Goal: Transaction & Acquisition: Book appointment/travel/reservation

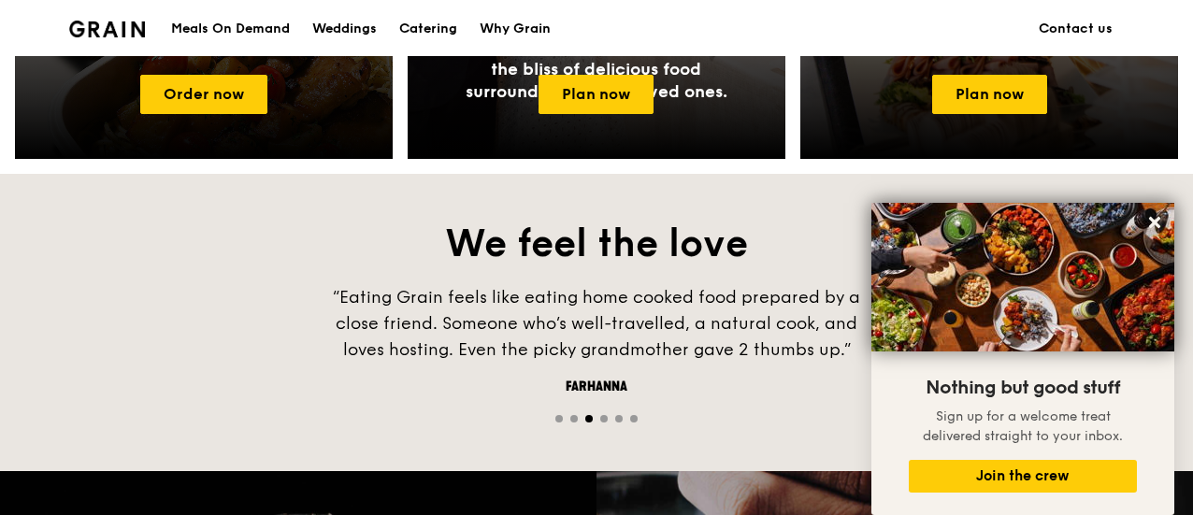
scroll to position [723, 0]
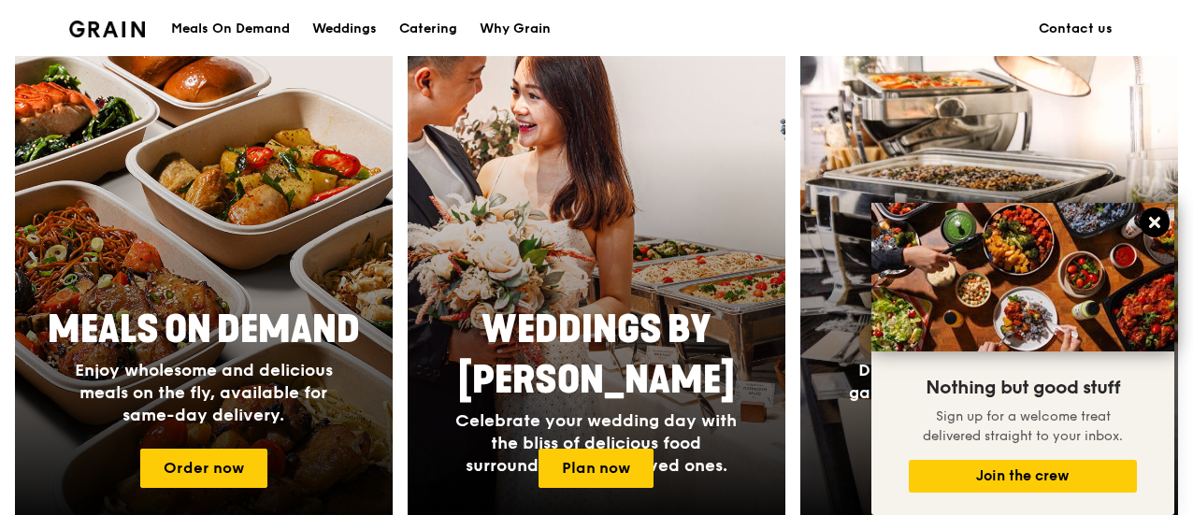
click at [1153, 219] on icon at bounding box center [1154, 222] width 17 height 17
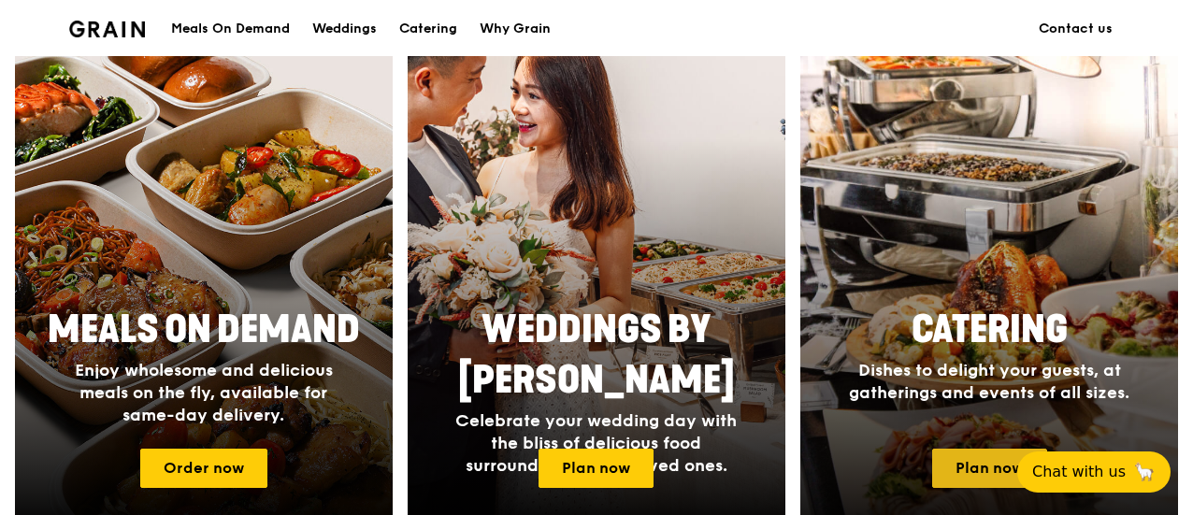
click at [981, 468] on link "Plan now" at bounding box center [989, 468] width 115 height 39
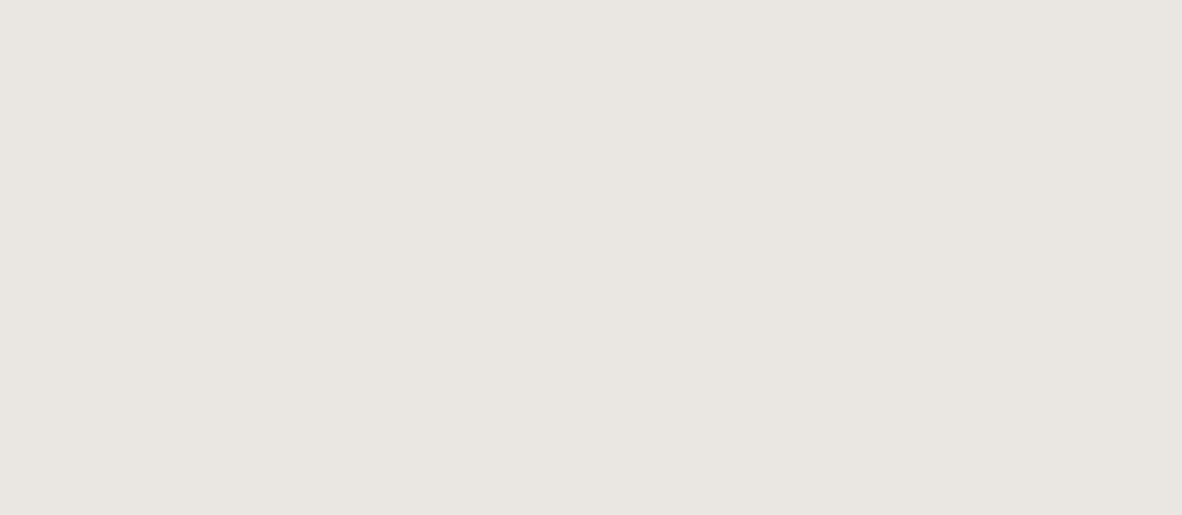
select select
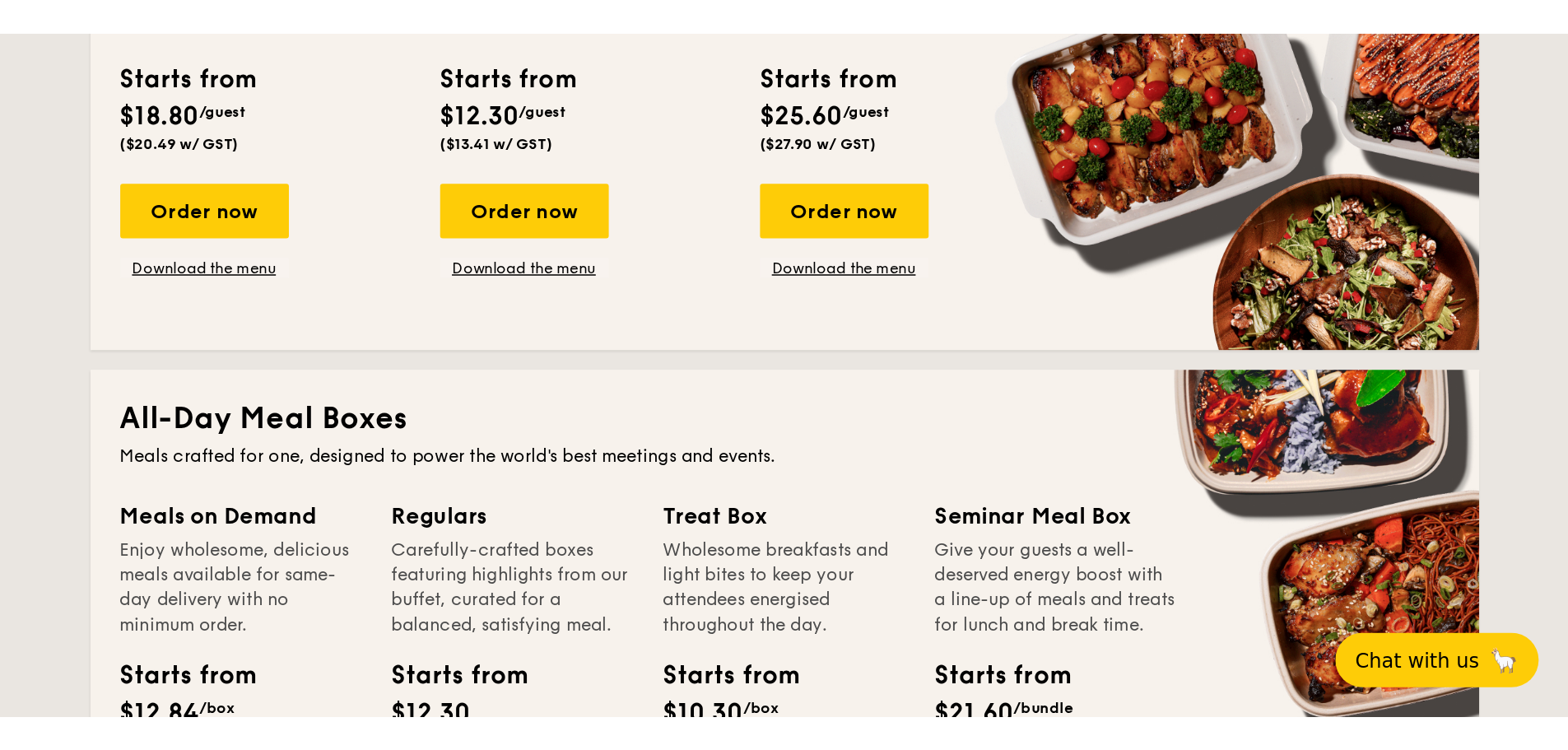
scroll to position [494, 0]
